Goal: Find specific page/section

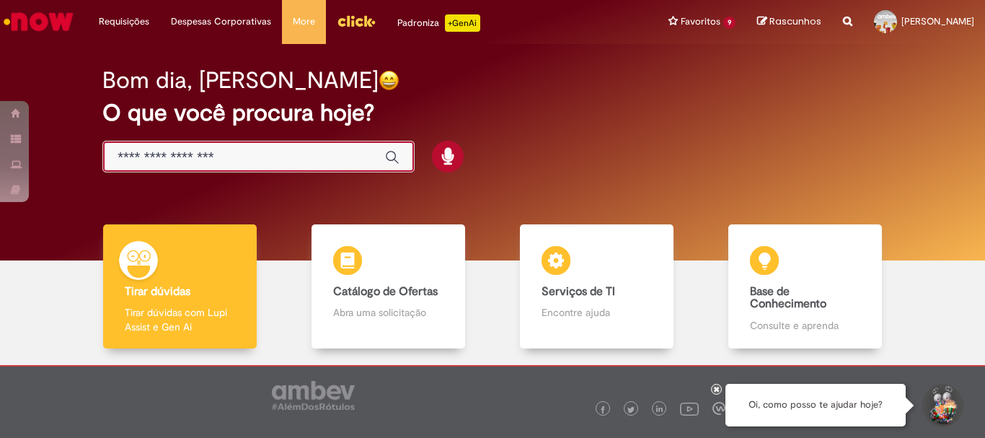
click at [201, 156] on input "Basta digitar aqui" at bounding box center [244, 157] width 253 height 17
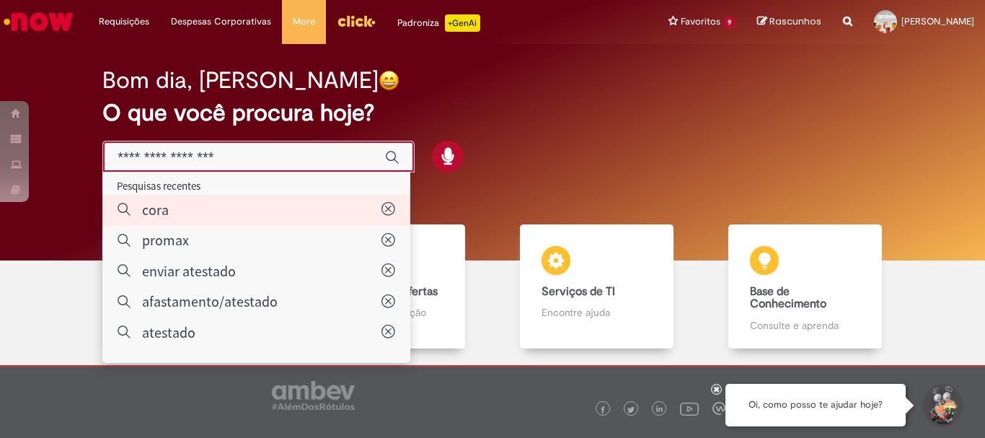
type input "****"
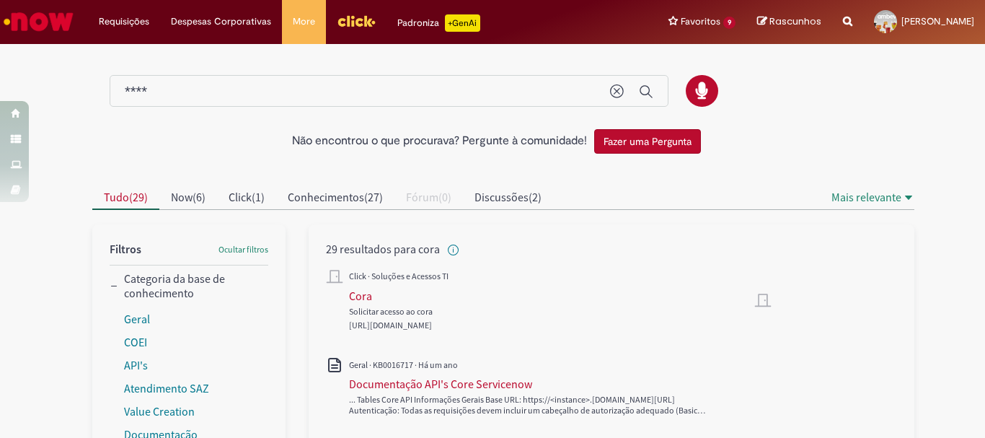
scroll to position [144, 0]
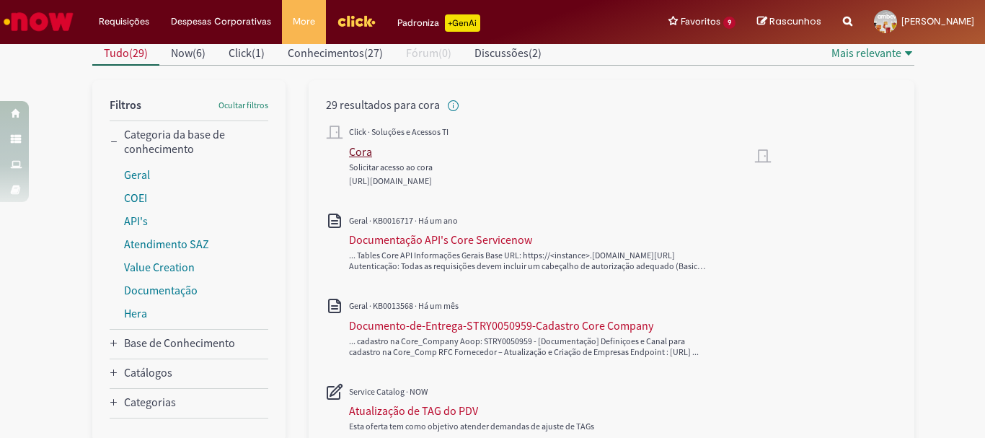
click at [353, 151] on div "Cora" at bounding box center [360, 151] width 23 height 14
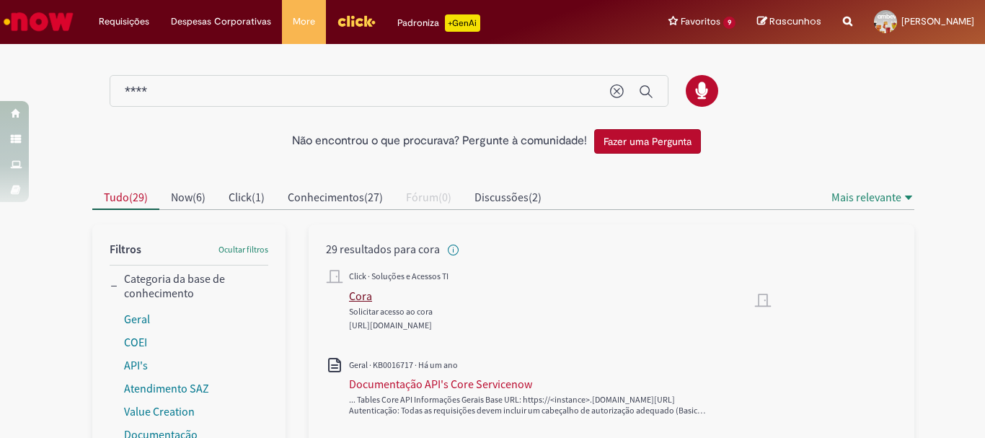
click at [355, 299] on div "Cora" at bounding box center [360, 296] width 23 height 14
click at [432, 322] on span "[URL][DOMAIN_NAME]" at bounding box center [390, 325] width 83 height 11
click at [349, 289] on div "Cora" at bounding box center [360, 296] width 23 height 14
click at [360, 292] on div "Cora" at bounding box center [360, 296] width 23 height 14
